Goal: Task Accomplishment & Management: Manage account settings

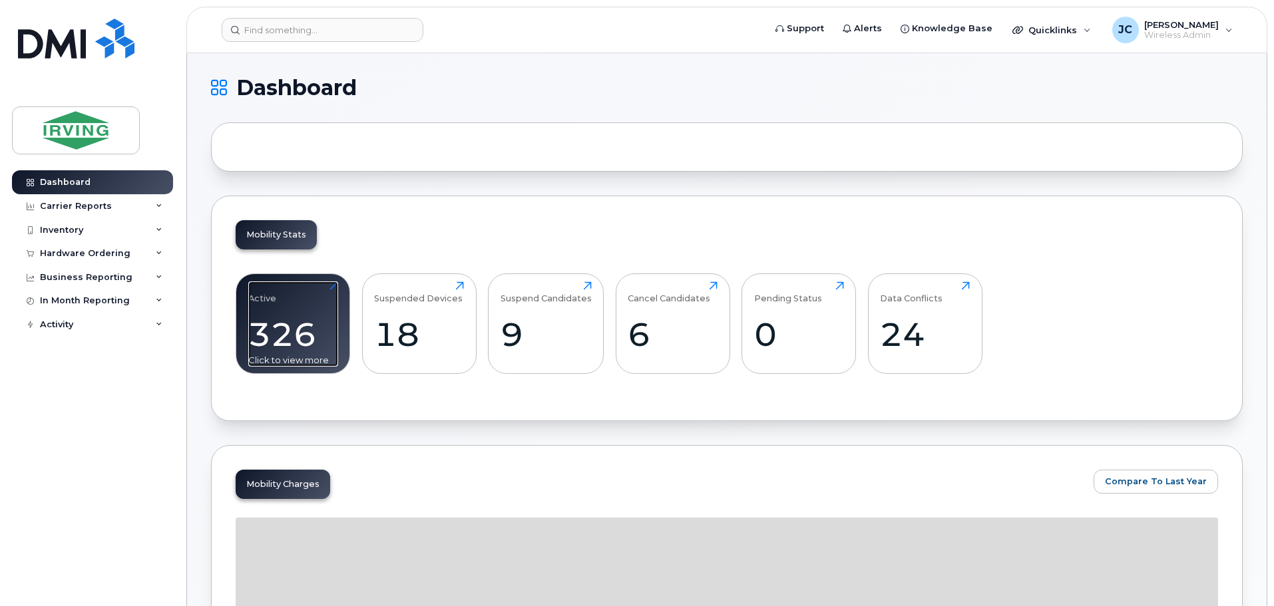
click at [297, 325] on div "326" at bounding box center [293, 334] width 90 height 39
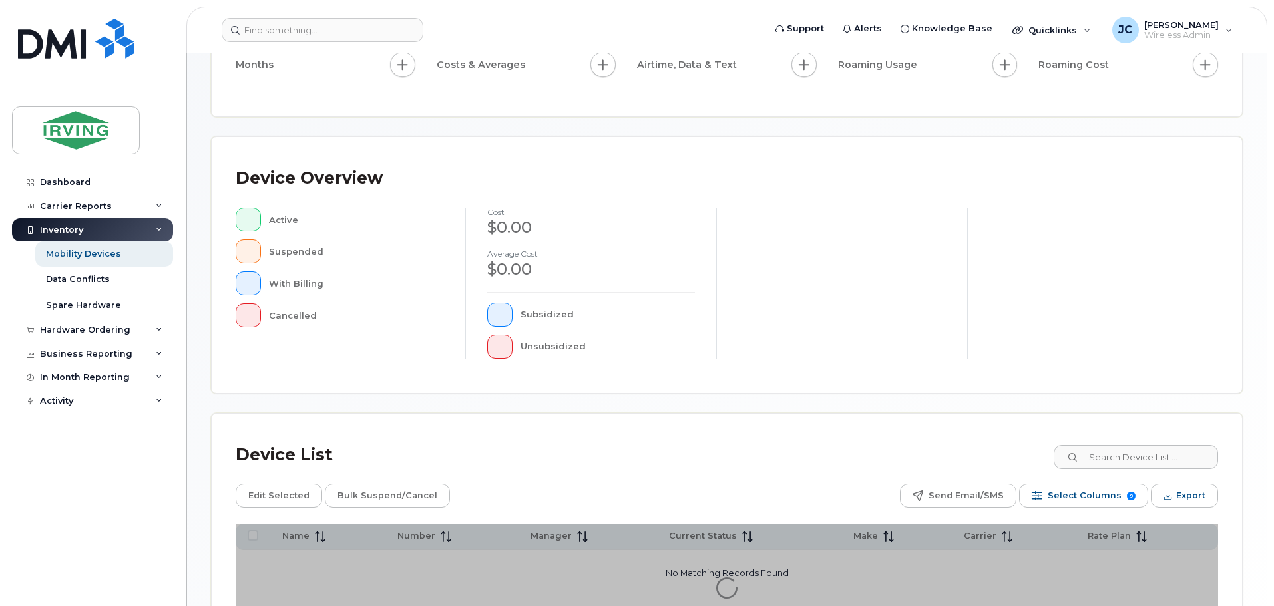
scroll to position [200, 0]
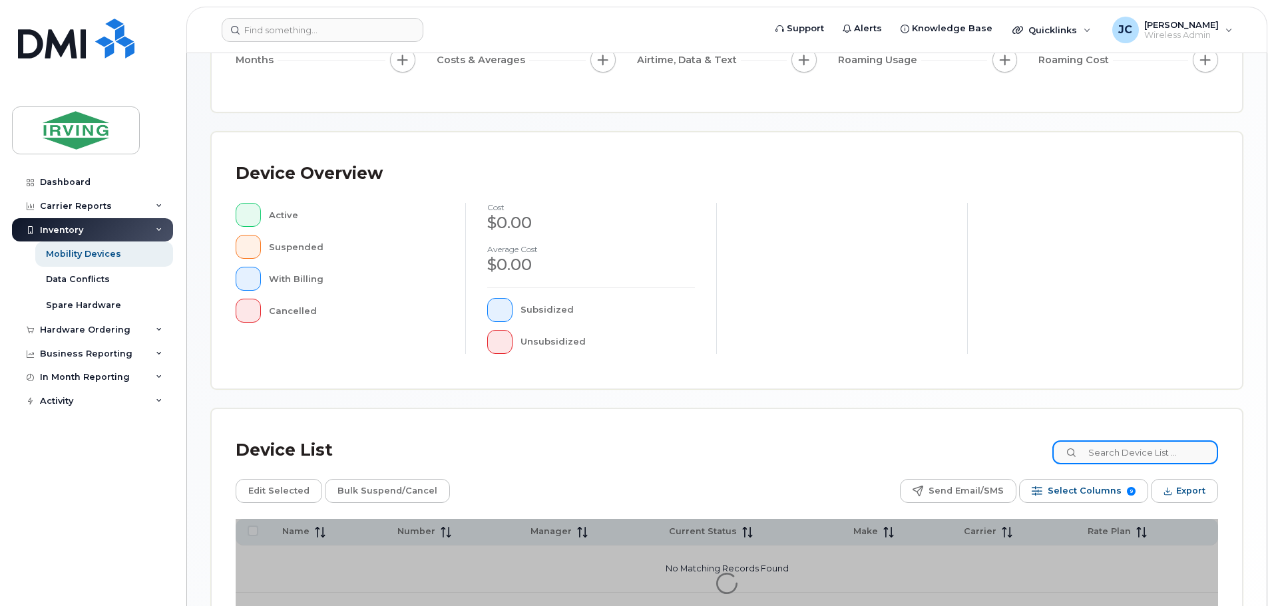
click at [1159, 449] on input at bounding box center [1135, 453] width 166 height 24
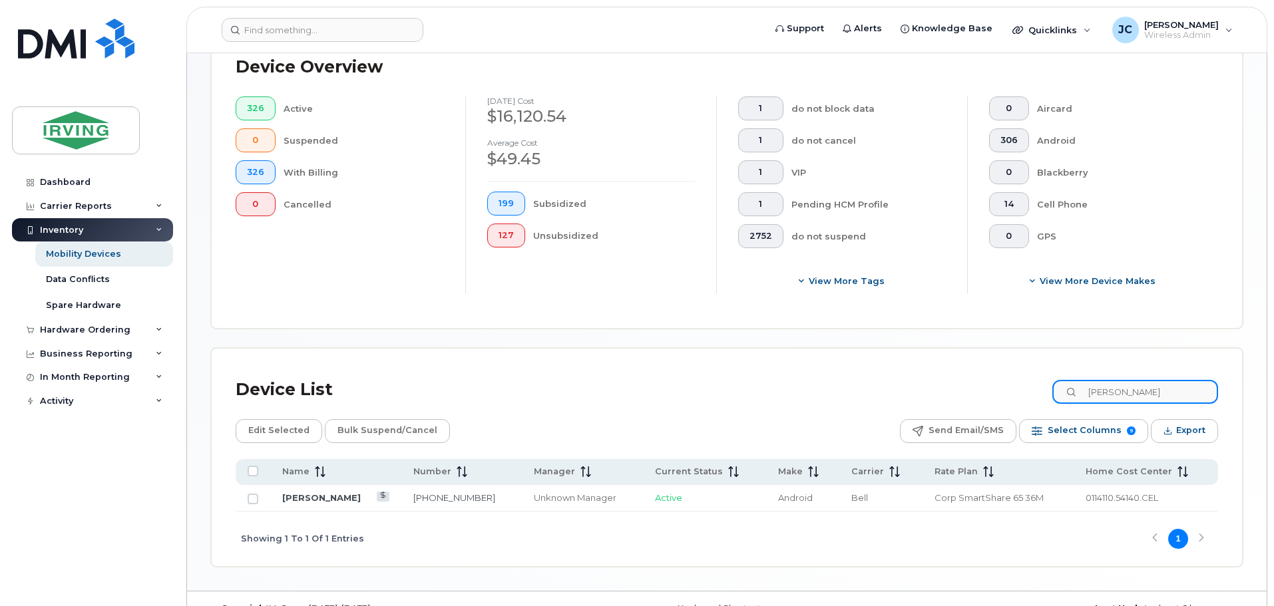
scroll to position [333, 0]
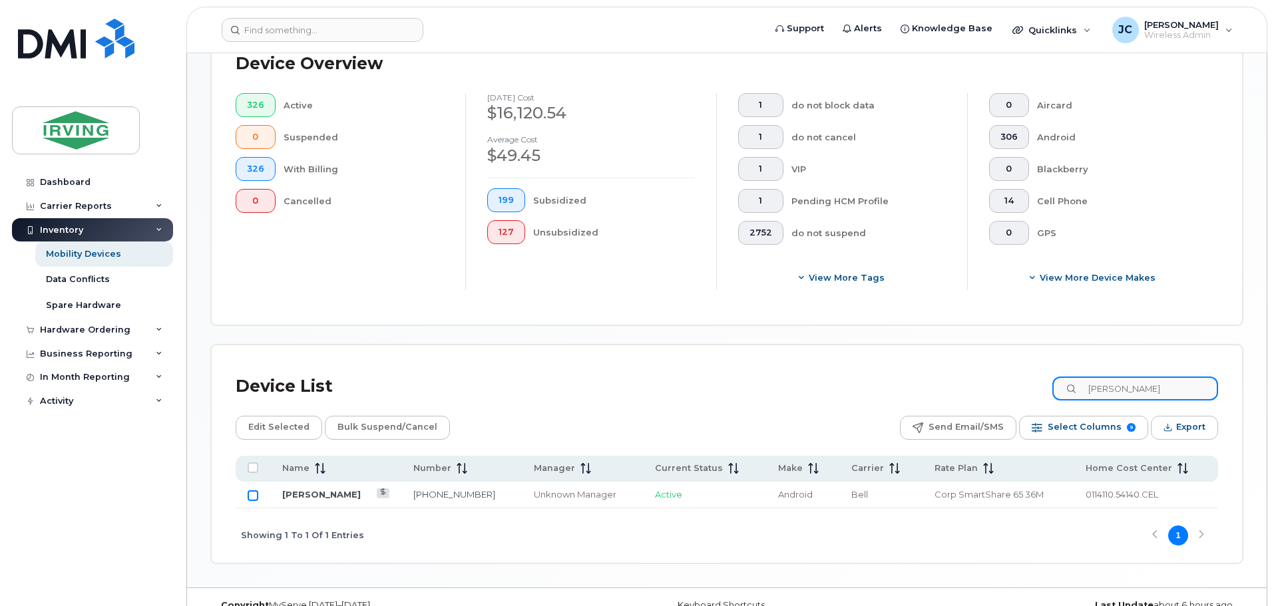
type input "chris pearson"
click at [250, 498] on input "Row Unselected" at bounding box center [253, 495] width 11 height 11
checkbox input "true"
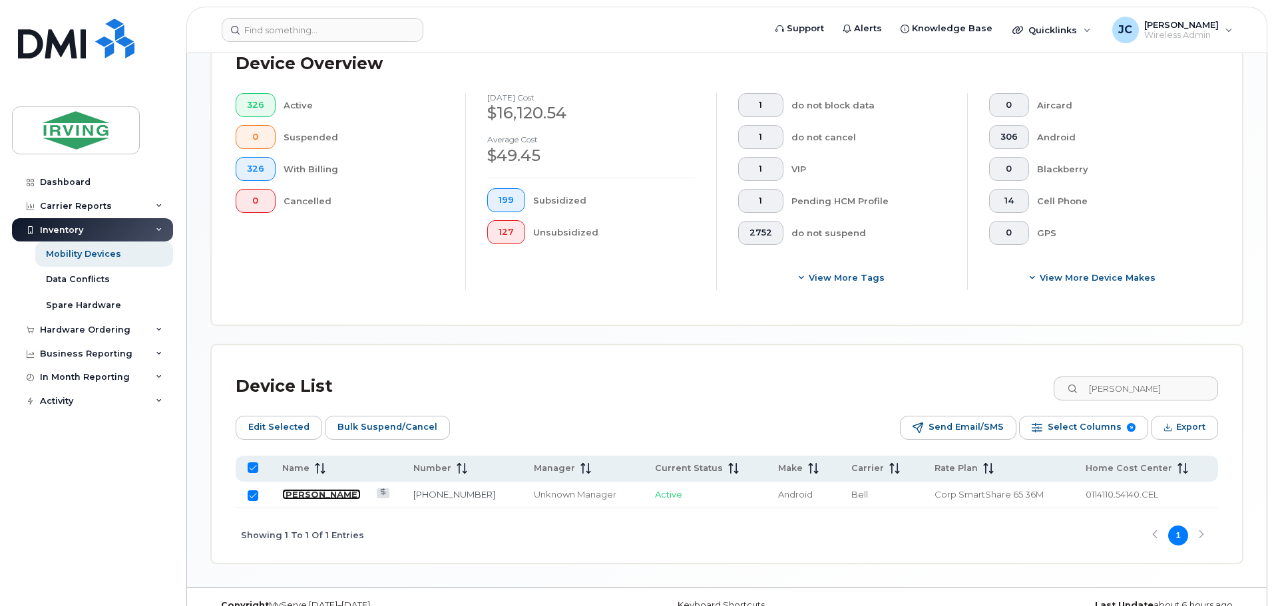
click at [299, 496] on link "[PERSON_NAME]" at bounding box center [321, 494] width 79 height 11
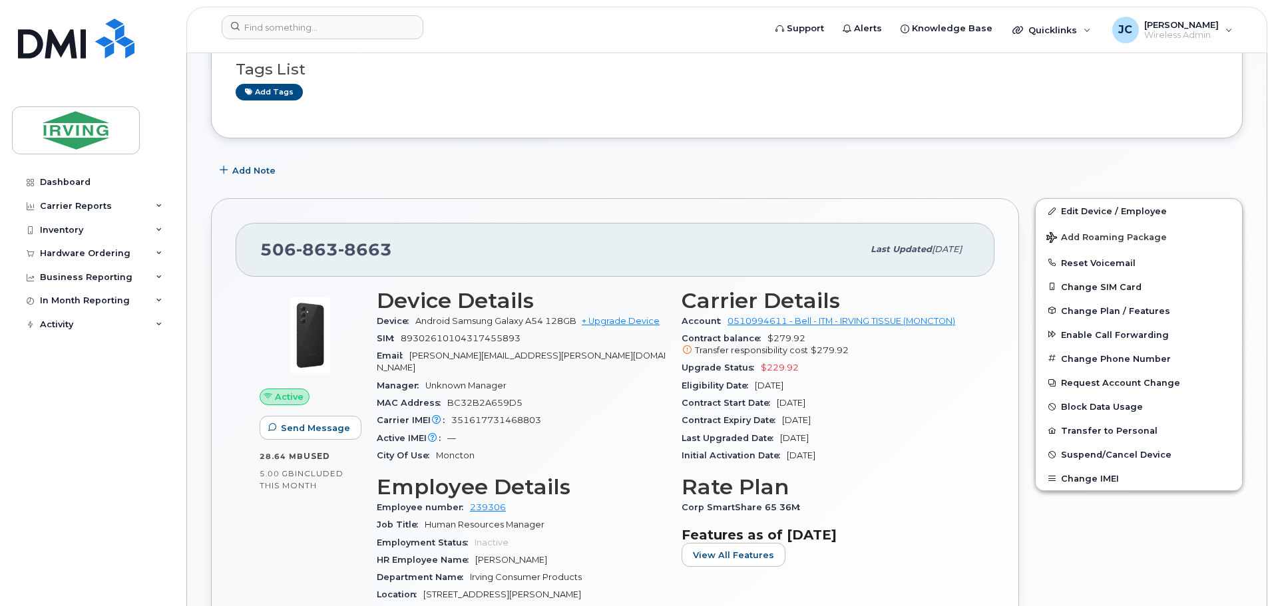
scroll to position [200, 0]
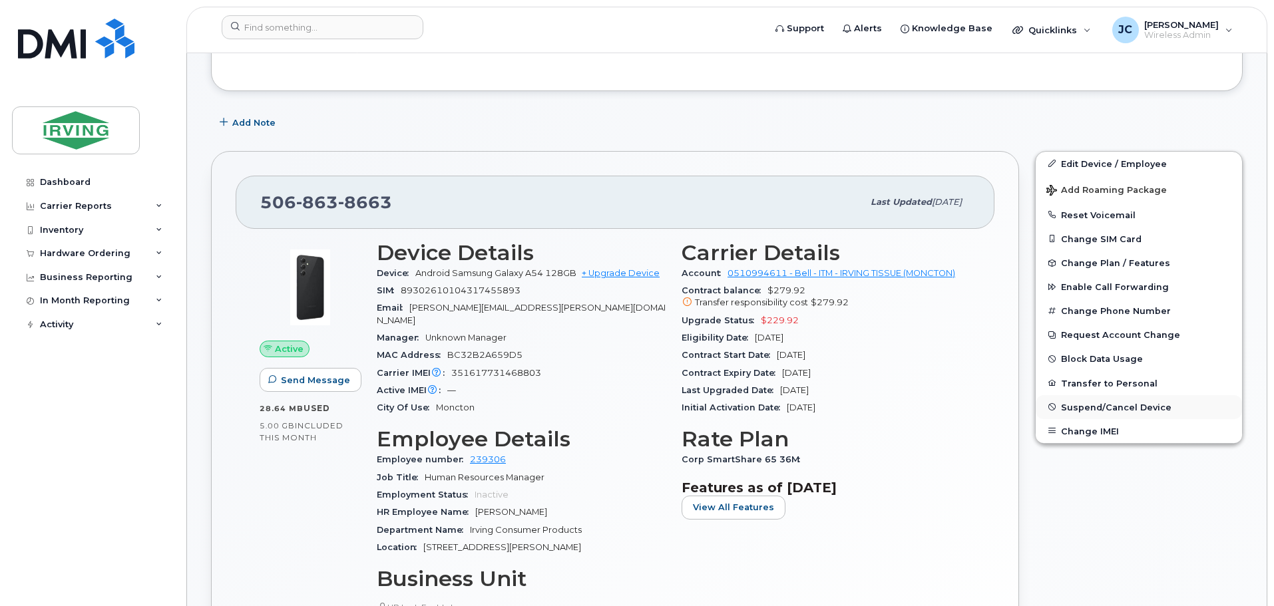
click at [1122, 407] on span "Suspend/Cancel Device" at bounding box center [1116, 407] width 110 height 10
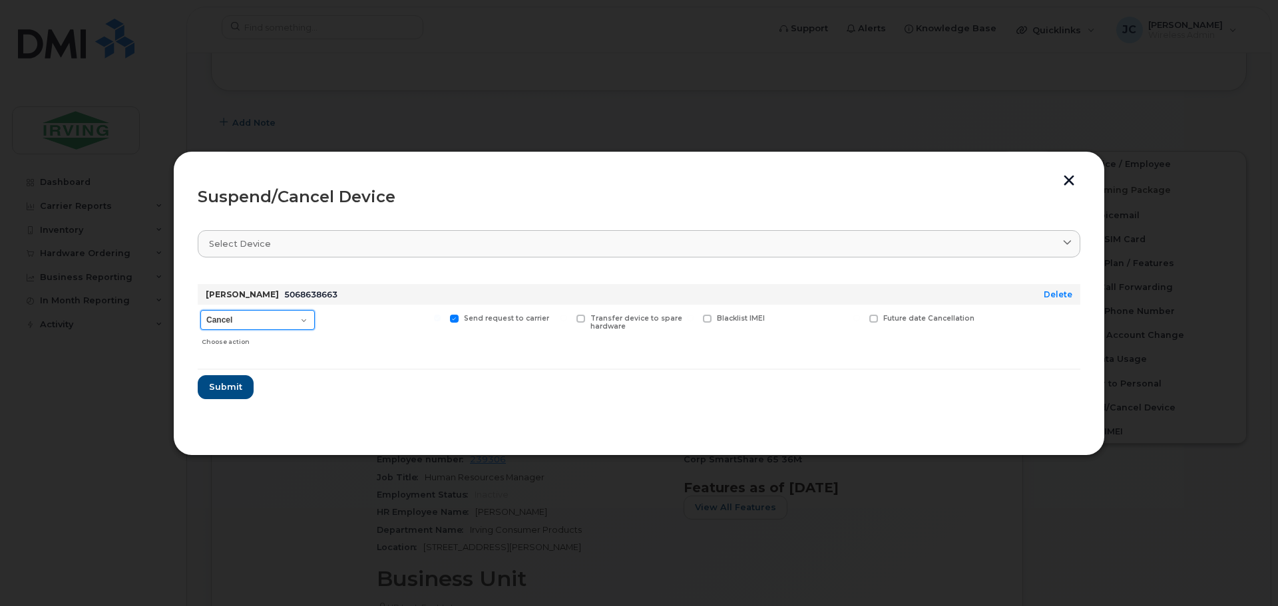
click at [299, 320] on select "Cancel Suspend - Extend Suspension Suspend - Reduced Rate Suspend - Full Rate S…" at bounding box center [257, 320] width 114 height 20
select select "[object Object]"
click at [200, 310] on select "Cancel Suspend - Extend Suspension Suspend - Reduced Rate Suspend - Full Rate S…" at bounding box center [257, 320] width 114 height 20
click at [221, 389] on span "Submit" at bounding box center [224, 387] width 33 height 13
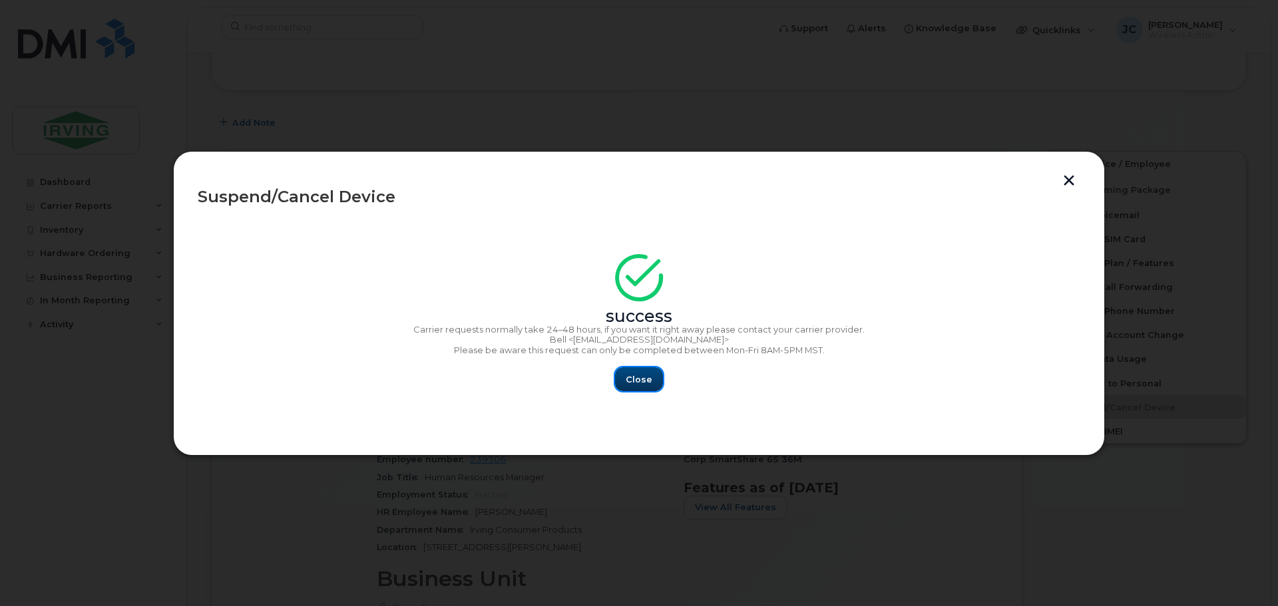
click at [636, 375] on span "Close" at bounding box center [639, 379] width 27 height 13
